Goal: Use online tool/utility: Utilize a website feature to perform a specific function

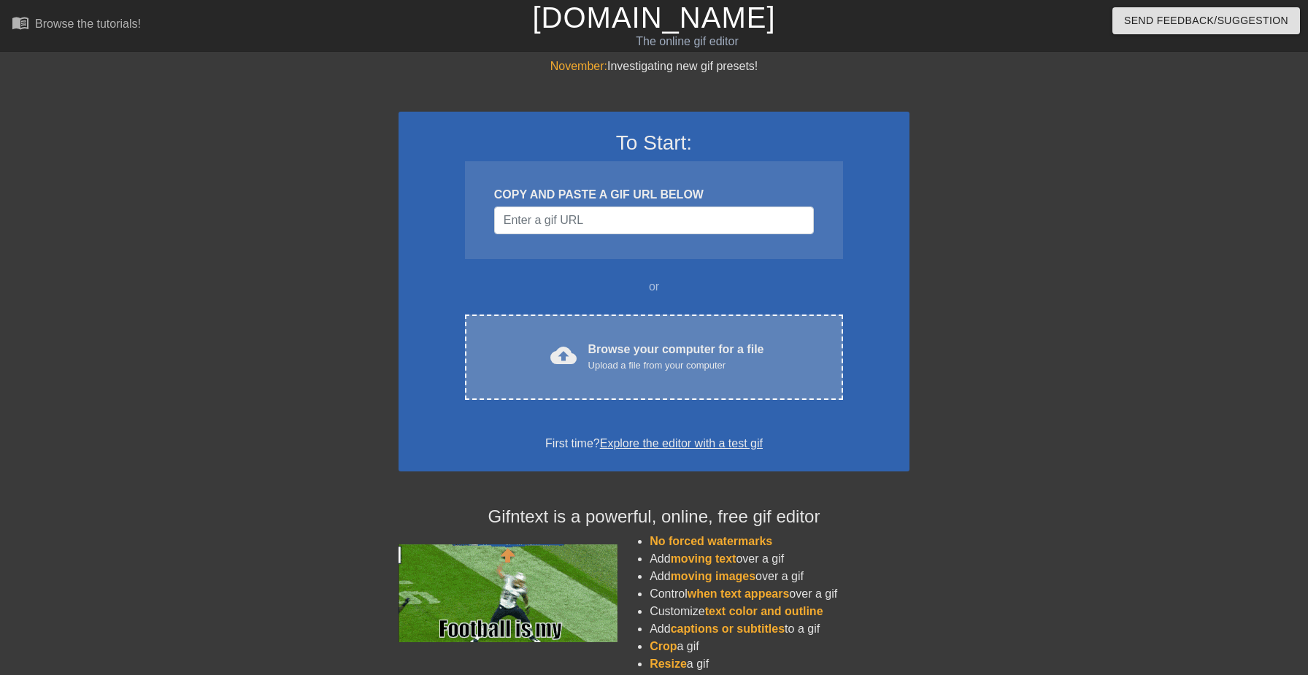
click at [705, 355] on div "Browse your computer for a file Upload a file from your computer" at bounding box center [676, 357] width 176 height 32
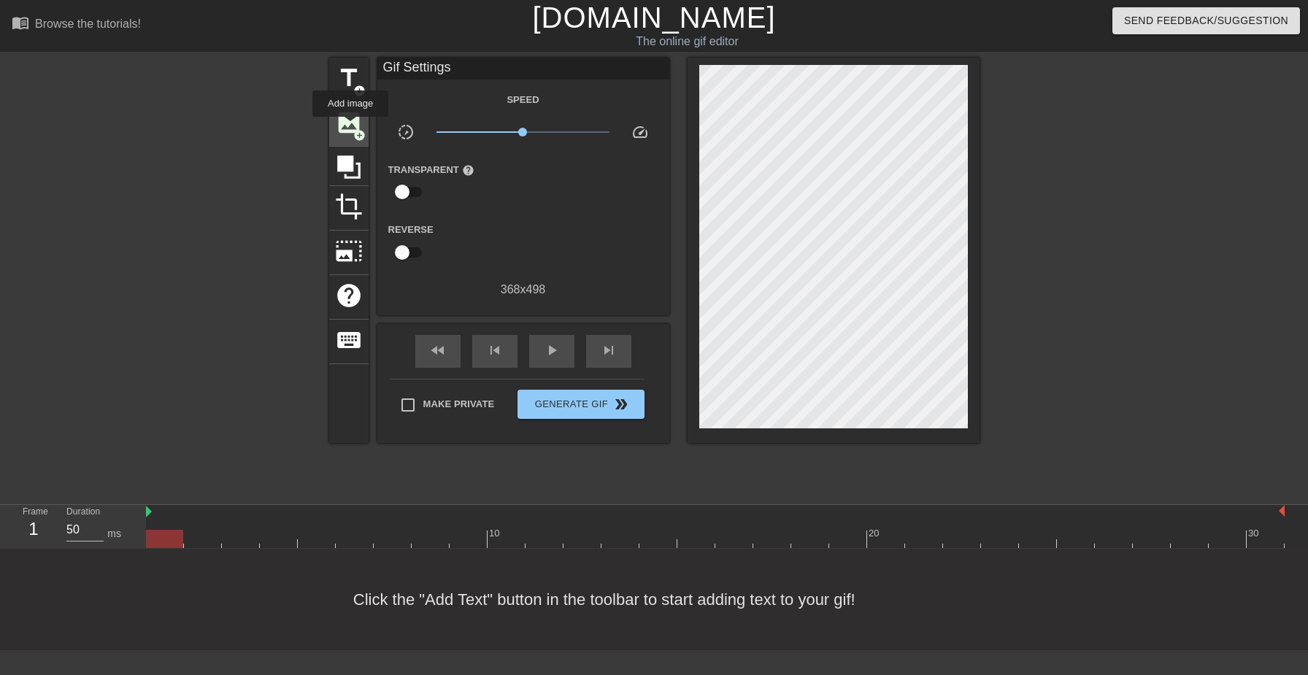
click at [350, 126] on span "image" at bounding box center [349, 123] width 28 height 28
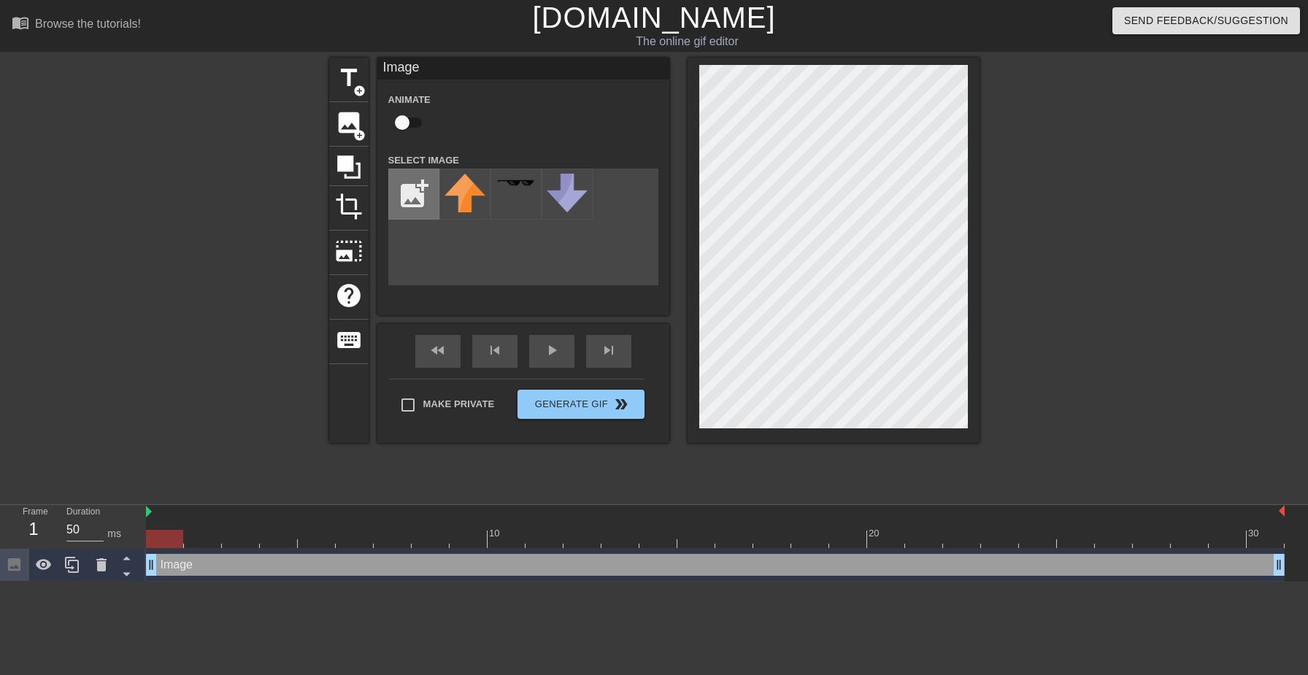
click at [416, 188] on input "file" at bounding box center [414, 194] width 50 height 50
type input "C:\fakepath\helldivers helmet.webp"
click at [461, 208] on icon at bounding box center [464, 208] width 29 height 29
click at [461, 208] on img at bounding box center [465, 199] width 41 height 50
click at [459, 190] on img at bounding box center [465, 199] width 41 height 50
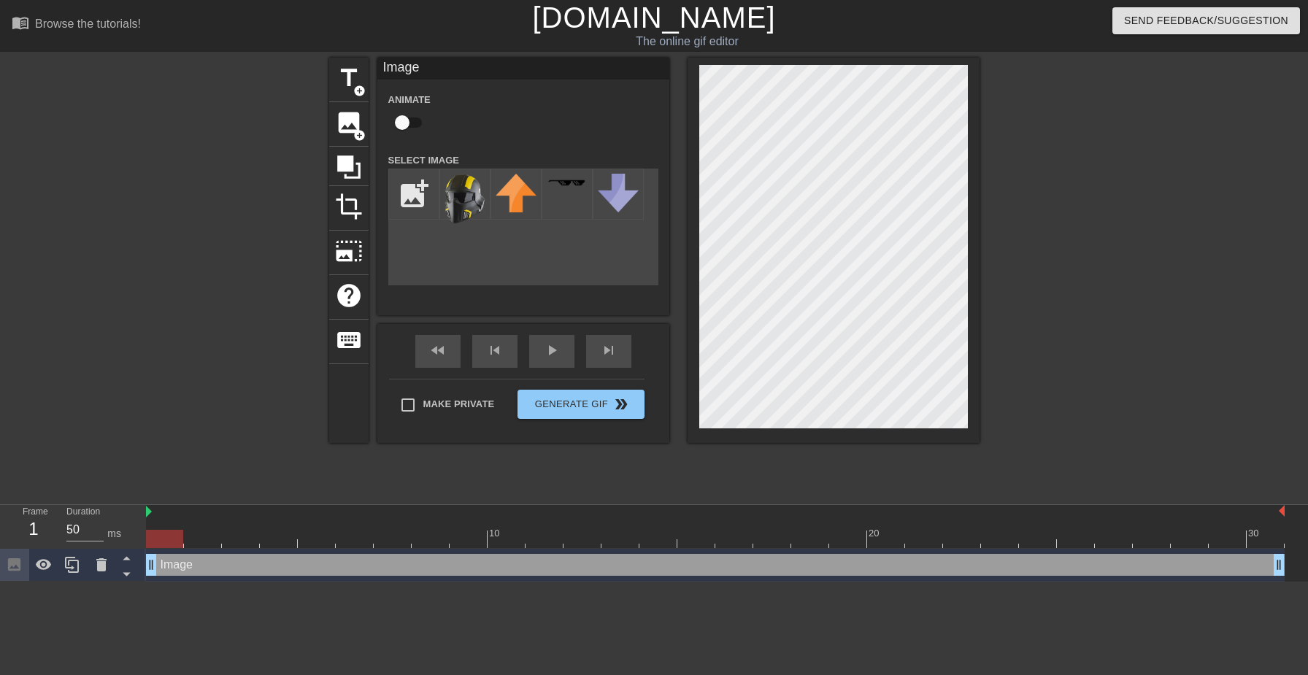
click at [678, 169] on div "title add_circle image add_circle crop photo_size_select_large help keyboard Im…" at bounding box center [654, 250] width 650 height 385
click at [407, 120] on input "checkbox" at bounding box center [402, 123] width 83 height 28
checkbox input "true"
click at [170, 566] on span "lens" at bounding box center [168, 564] width 7 height 7
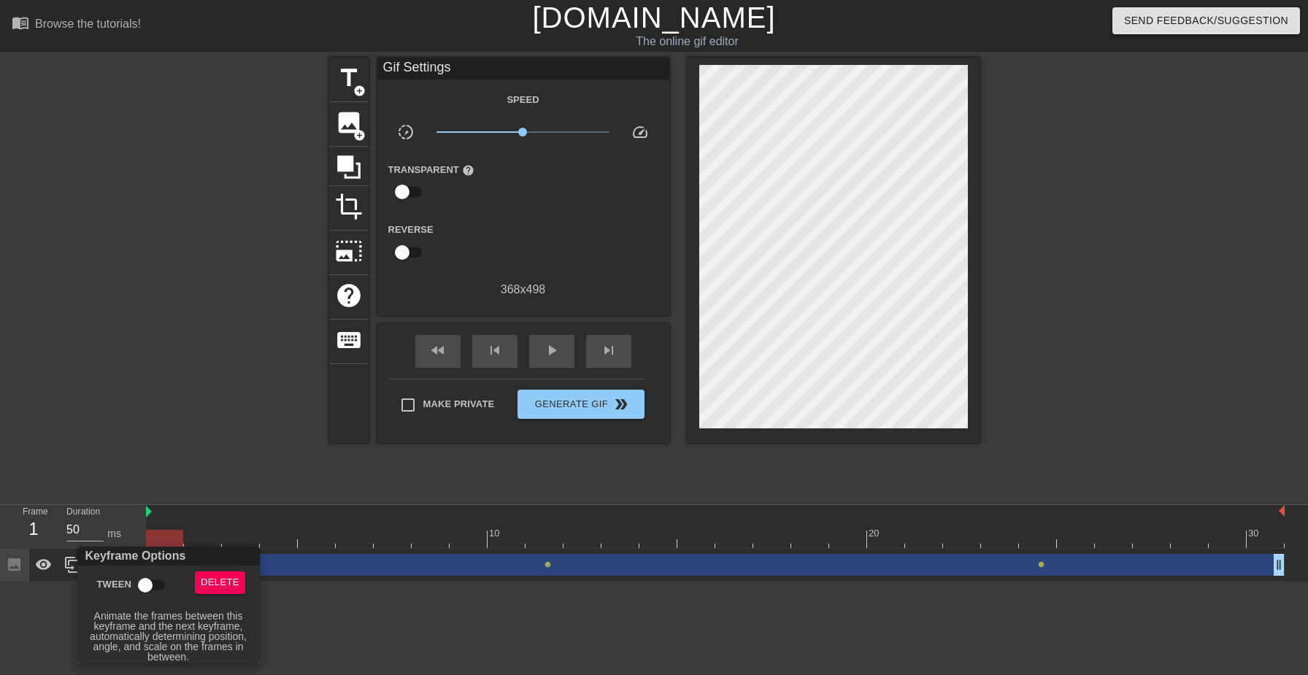
click at [158, 583] on input "Tween" at bounding box center [145, 586] width 83 height 28
click at [118, 572] on input "Tween" at bounding box center [159, 586] width 83 height 28
click at [104, 572] on input "Tween" at bounding box center [145, 586] width 83 height 28
checkbox input "true"
click at [464, 484] on div at bounding box center [654, 337] width 1308 height 675
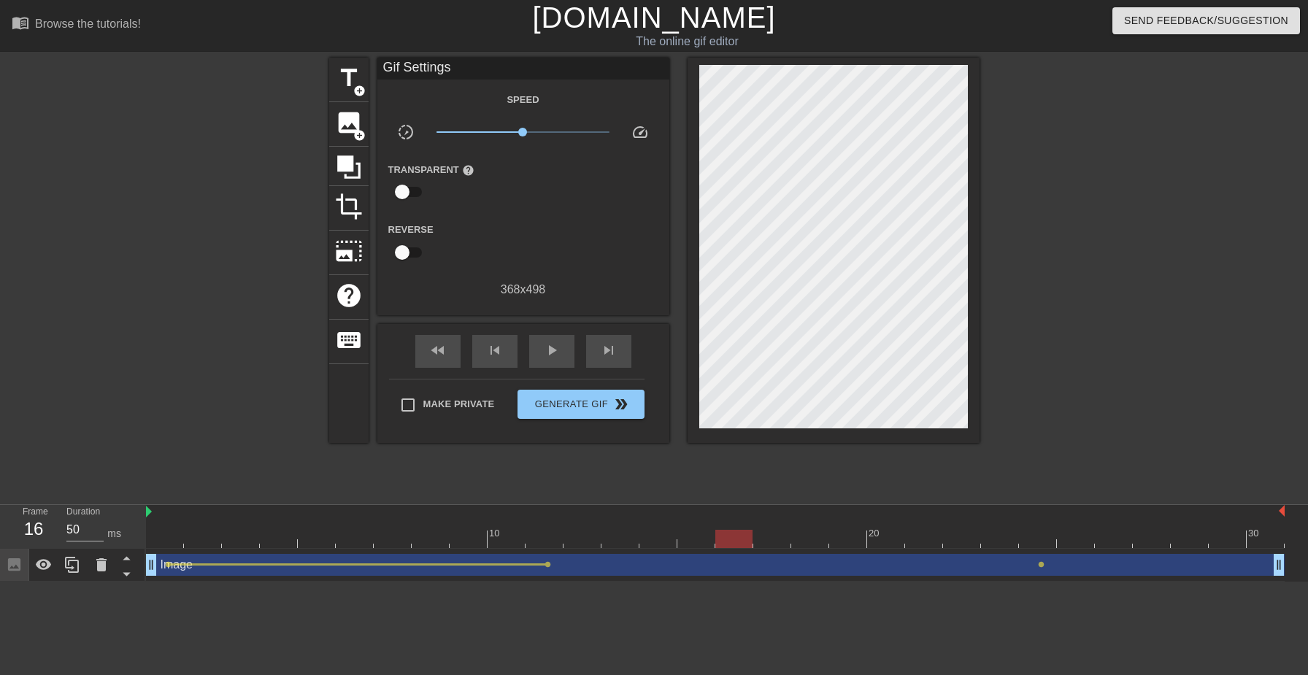
click at [242, 561] on div "Image drag_handle drag_handle" at bounding box center [715, 565] width 1139 height 22
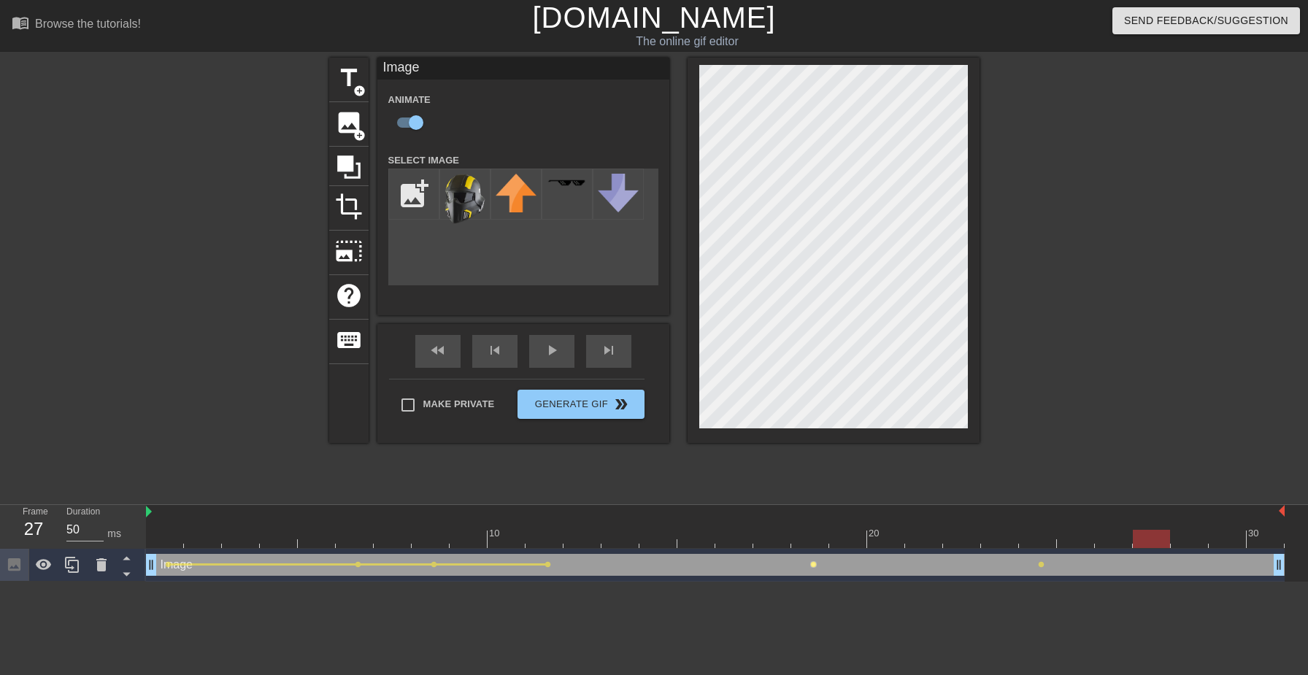
click at [813, 564] on span "lens" at bounding box center [813, 564] width 7 height 7
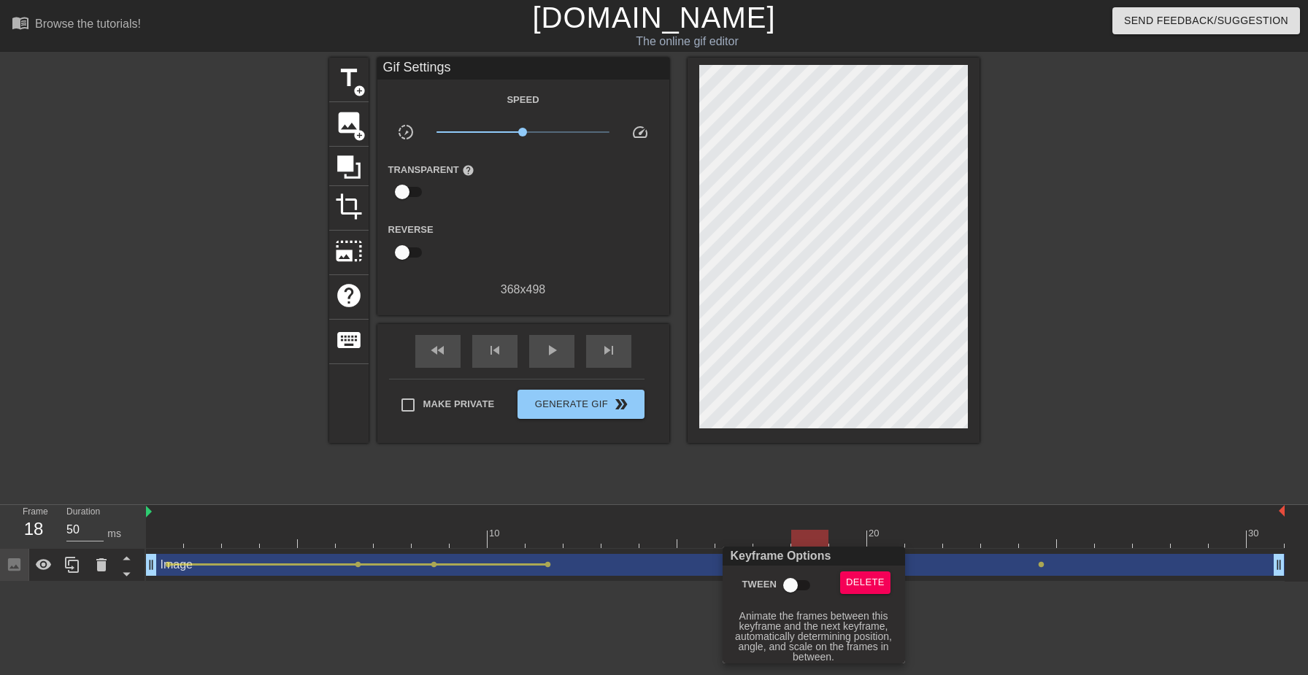
click at [799, 585] on input "Tween" at bounding box center [790, 586] width 83 height 28
checkbox input "true"
click at [1045, 512] on div at bounding box center [654, 337] width 1308 height 675
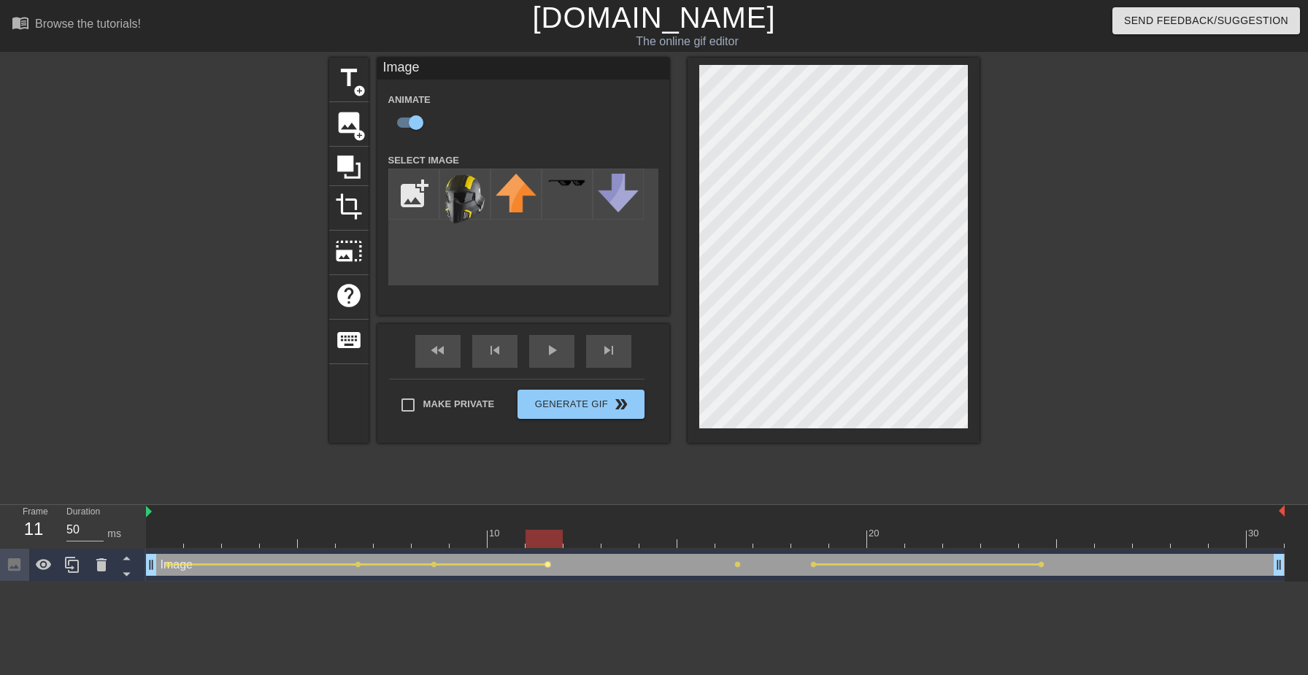
click at [549, 564] on span "lens" at bounding box center [548, 564] width 7 height 7
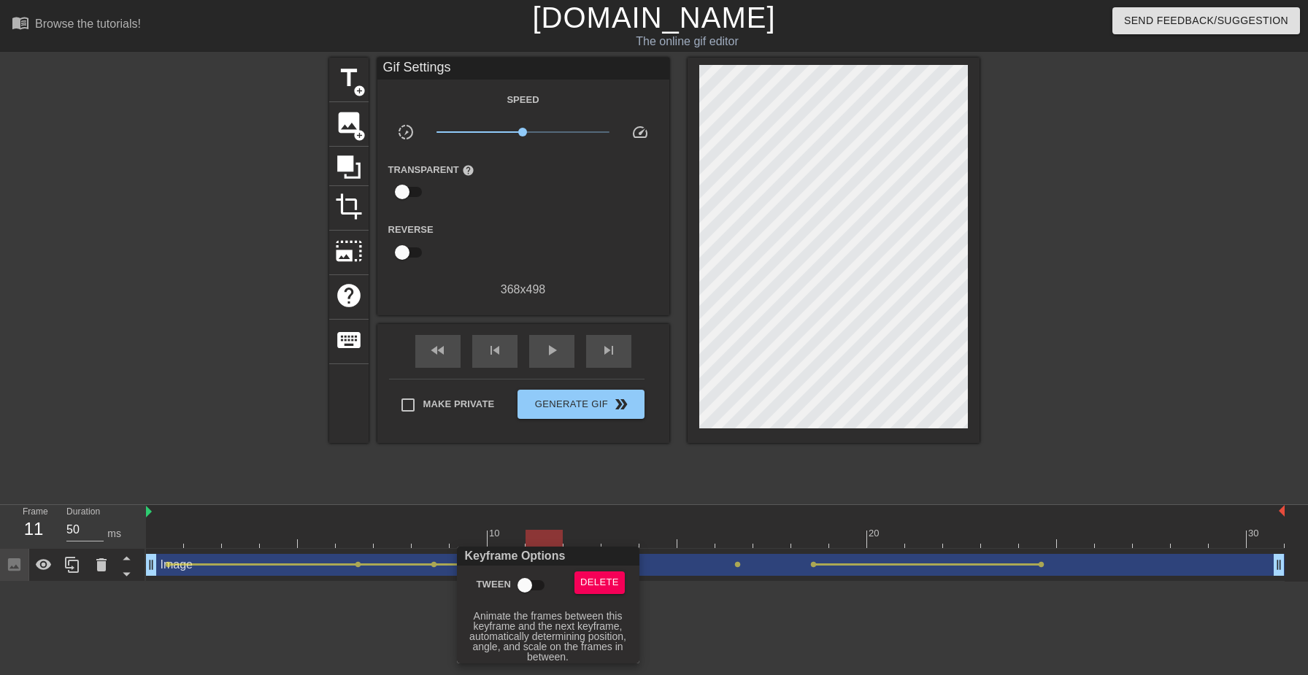
click at [532, 582] on input "Tween" at bounding box center [524, 586] width 83 height 28
checkbox input "true"
click at [606, 475] on div at bounding box center [654, 337] width 1308 height 675
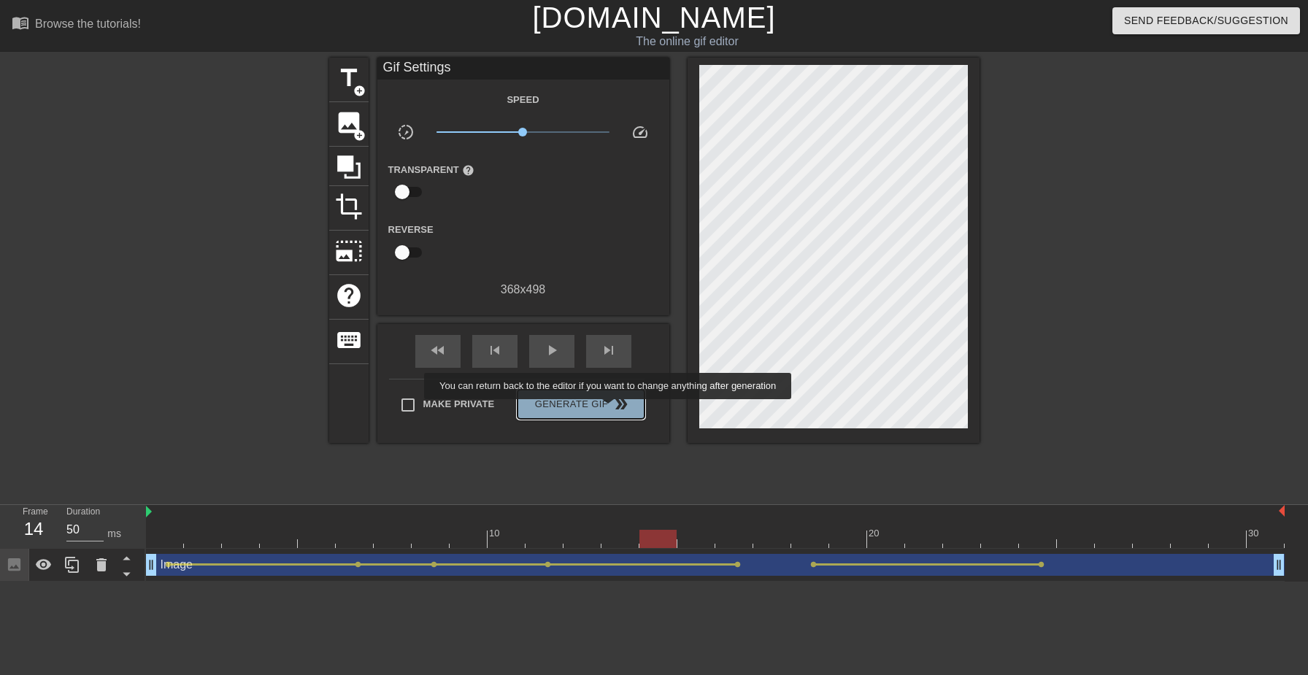
click at [618, 410] on span "double_arrow" at bounding box center [621, 405] width 18 height 18
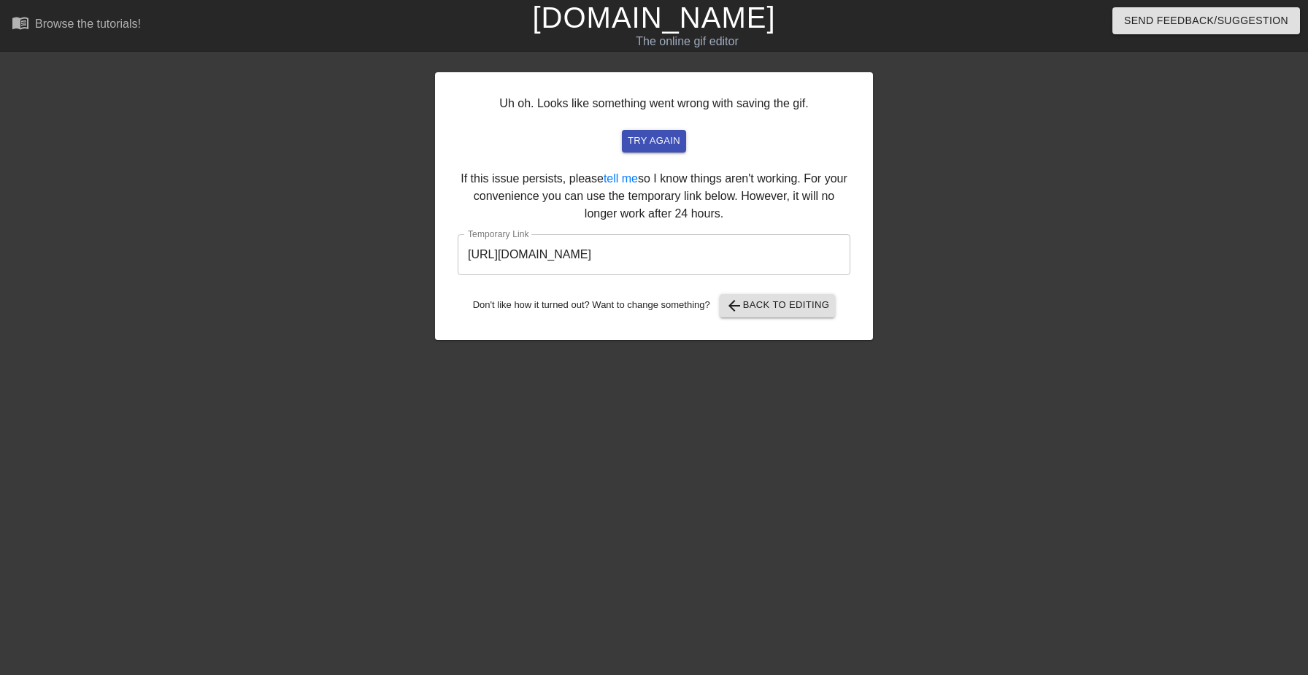
click at [651, 257] on input "https://www.gifntext.com/temp_generations/OOT0q6XY.gif" at bounding box center [654, 254] width 393 height 41
